Goal: Task Accomplishment & Management: Use online tool/utility

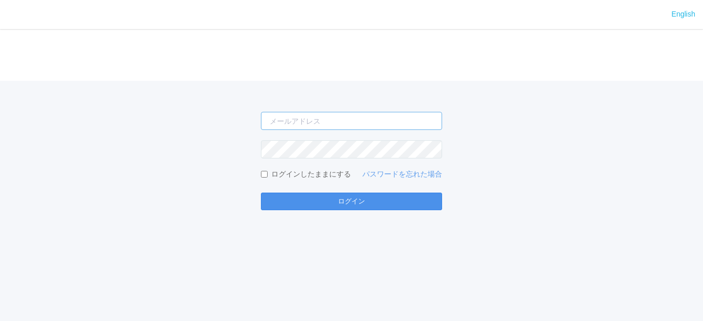
type input "[EMAIL_ADDRESS][DOMAIN_NAME]"
click at [346, 199] on button "ログイン" at bounding box center [351, 202] width 181 height 18
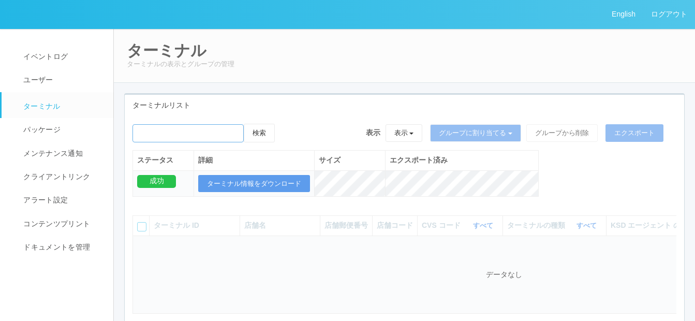
click at [200, 133] on input "emailSearch" at bounding box center [188, 133] width 111 height 18
paste input "根室[PERSON_NAME]"
click at [200, 133] on input "emailSearch" at bounding box center [188, 133] width 111 height 18
type input "根室[PERSON_NAME]"
click at [267, 132] on button "検索" at bounding box center [259, 133] width 31 height 19
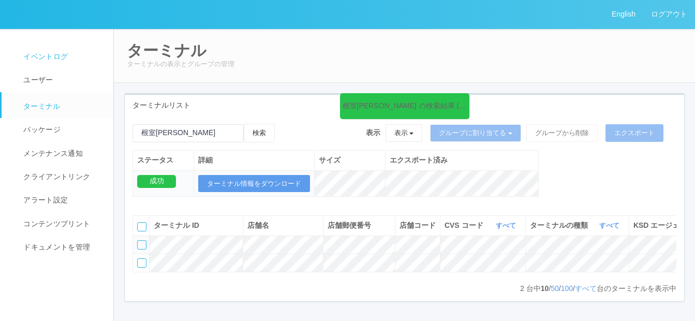
click at [61, 54] on span "イベントログ" at bounding box center [44, 56] width 47 height 8
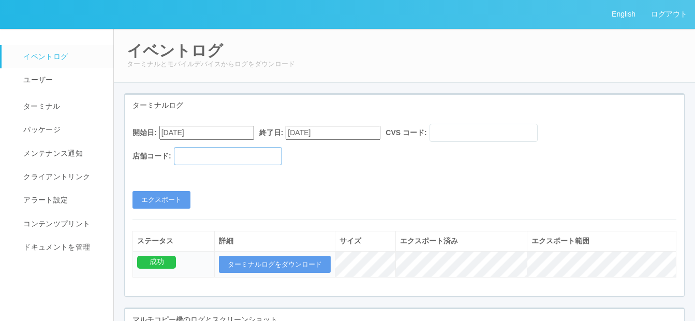
click at [208, 152] on input "text" at bounding box center [228, 156] width 108 height 18
paste input "010431"
type input "010431"
click at [368, 134] on input "[DATE]" at bounding box center [333, 133] width 95 height 14
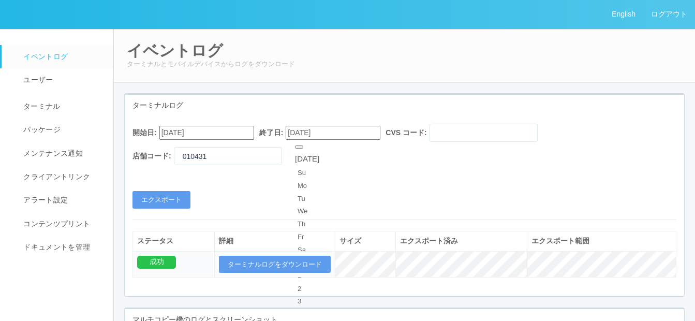
type input "[DATE]"
click at [241, 135] on input "[DATE]" at bounding box center [206, 133] width 95 height 14
click at [176, 149] on button "button" at bounding box center [172, 146] width 8 height 3
type input "[DATE]"
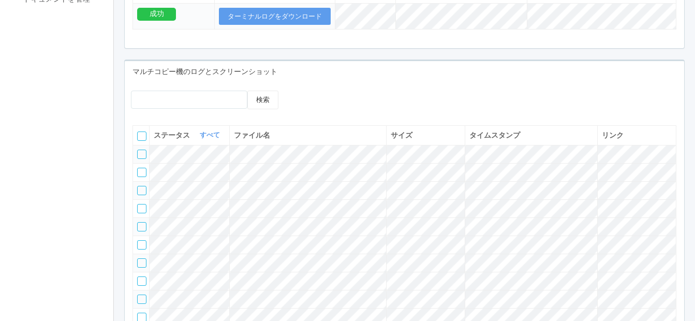
scroll to position [121, 0]
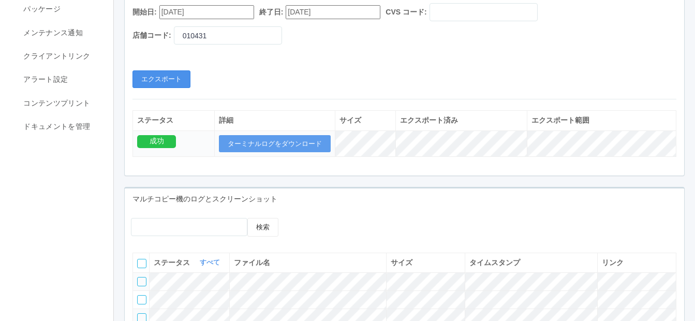
click at [147, 77] on button "エクスポート" at bounding box center [162, 79] width 58 height 18
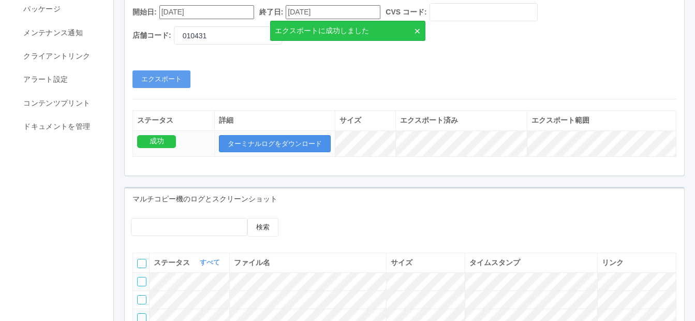
click at [281, 142] on button "ターミナルログをダウンロード" at bounding box center [275, 144] width 112 height 18
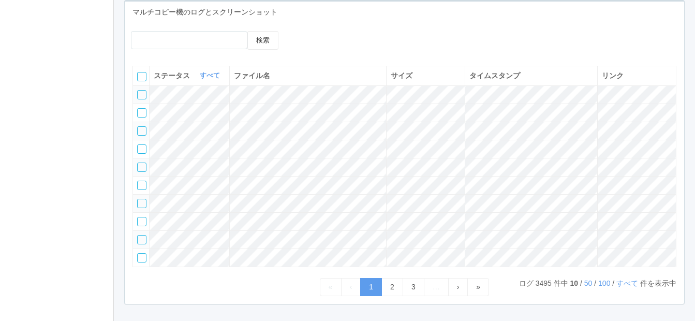
scroll to position [0, 0]
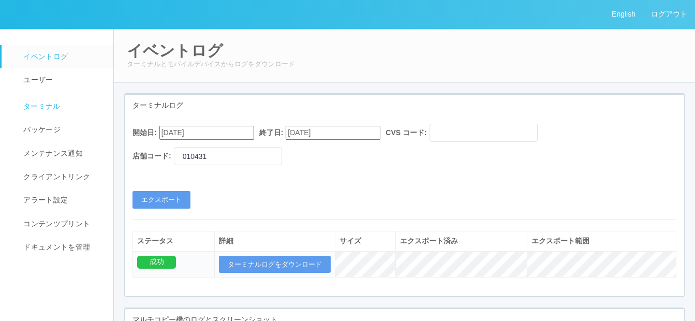
click at [32, 105] on span "ターミナル" at bounding box center [41, 106] width 40 height 8
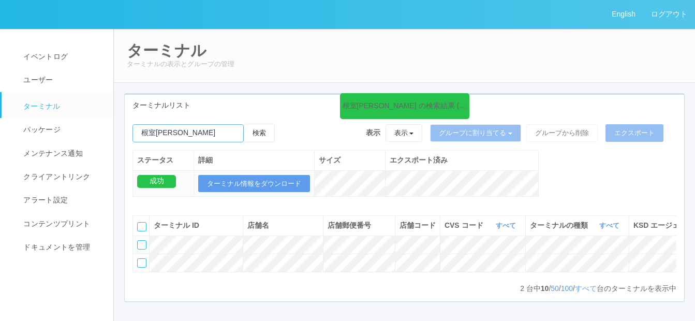
drag, startPoint x: 175, startPoint y: 133, endPoint x: 135, endPoint y: 131, distance: 39.9
click at [135, 131] on input "emailSearch" at bounding box center [188, 133] width 111 height 18
click at [134, 125] on input "emailSearch" at bounding box center [188, 133] width 111 height 18
drag, startPoint x: 134, startPoint y: 125, endPoint x: 148, endPoint y: 135, distance: 17.1
click at [135, 125] on input "emailSearch" at bounding box center [188, 133] width 111 height 18
